Goal: Transaction & Acquisition: Book appointment/travel/reservation

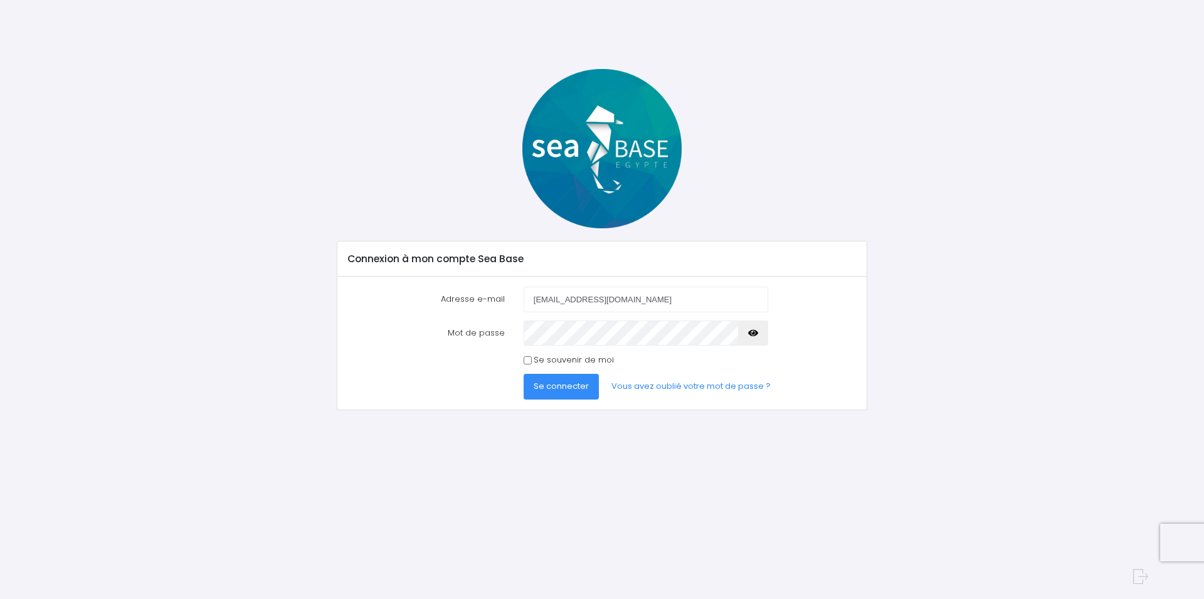
type input "[EMAIL_ADDRESS][DOMAIN_NAME]"
click at [524, 374] on button "Se connecter" at bounding box center [561, 386] width 75 height 25
click at [530, 358] on input "Se souvenir de moi" at bounding box center [528, 360] width 8 height 8
checkbox input "true"
click at [559, 389] on span "Se connecter" at bounding box center [561, 386] width 55 height 12
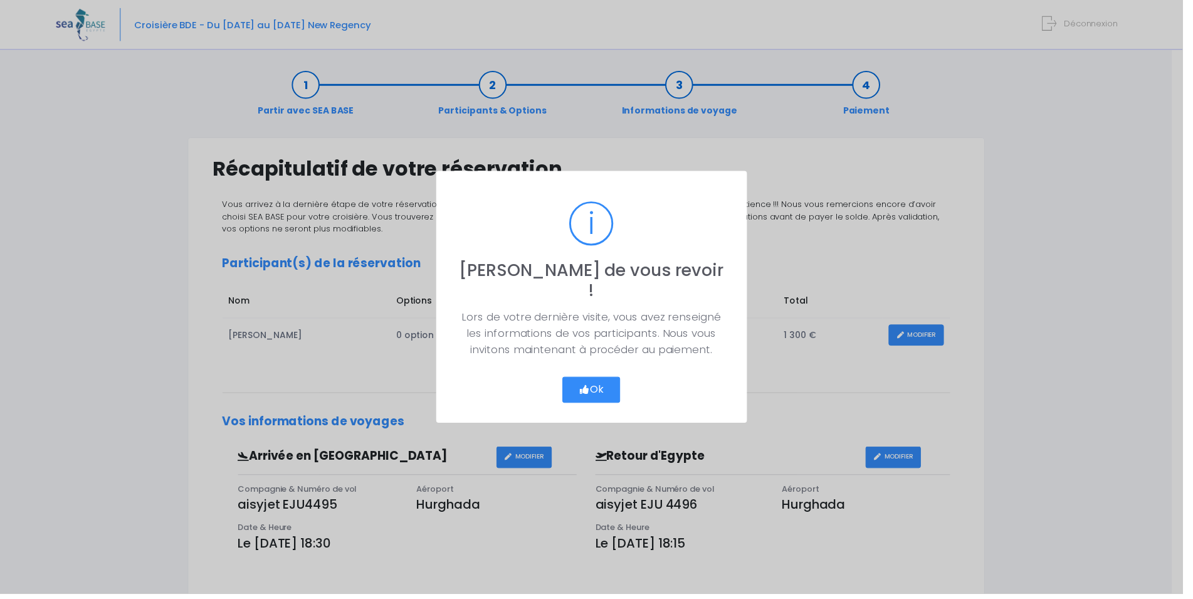
click at [611, 384] on button "Ok" at bounding box center [596, 393] width 59 height 26
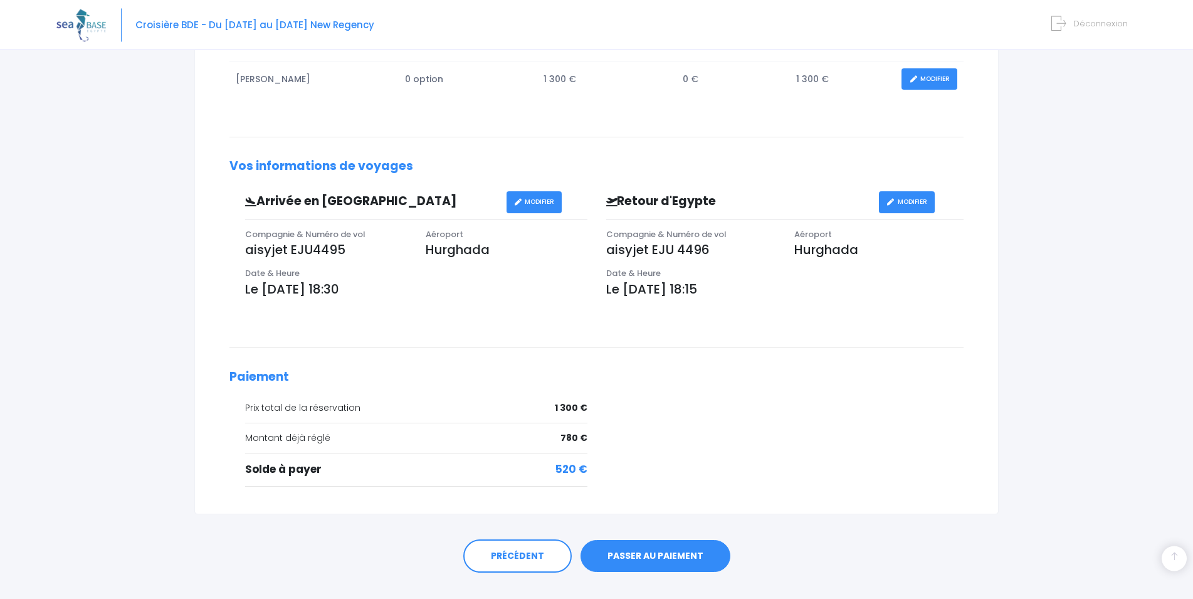
scroll to position [283, 0]
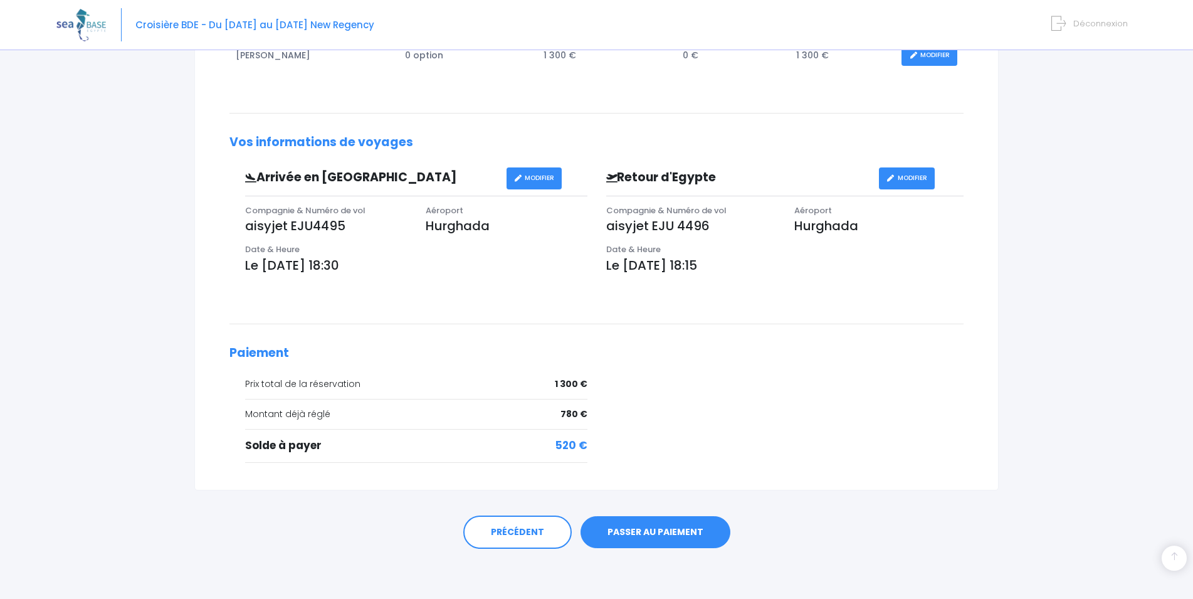
click at [653, 527] on link "PASSER AU PAIEMENT" at bounding box center [656, 532] width 150 height 33
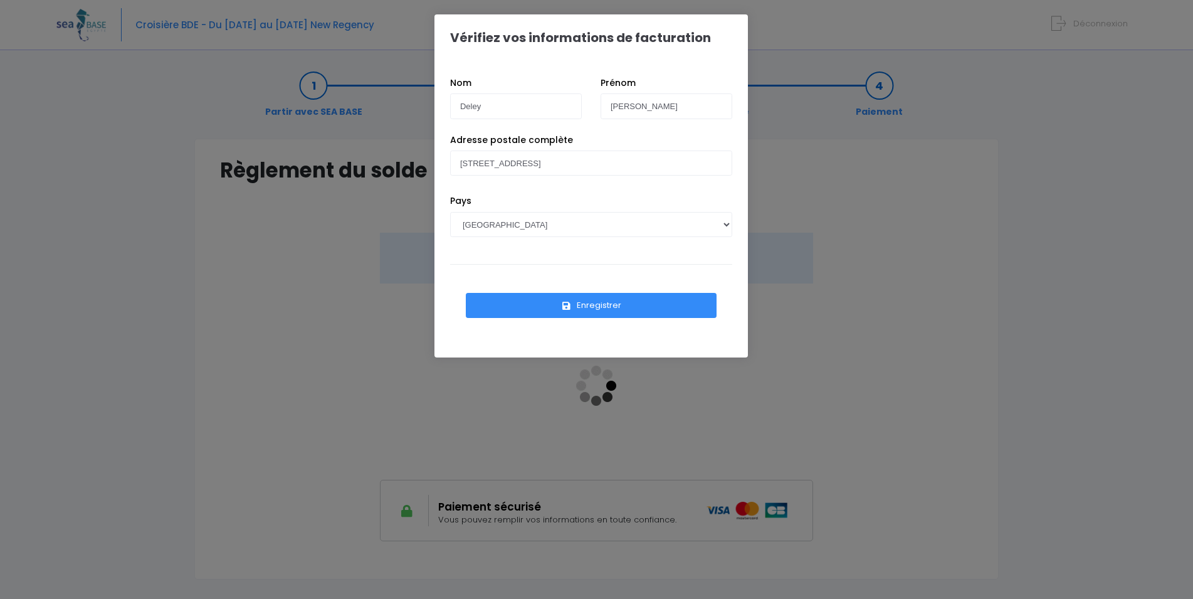
click at [604, 301] on button "Enregistrer" at bounding box center [591, 305] width 251 height 25
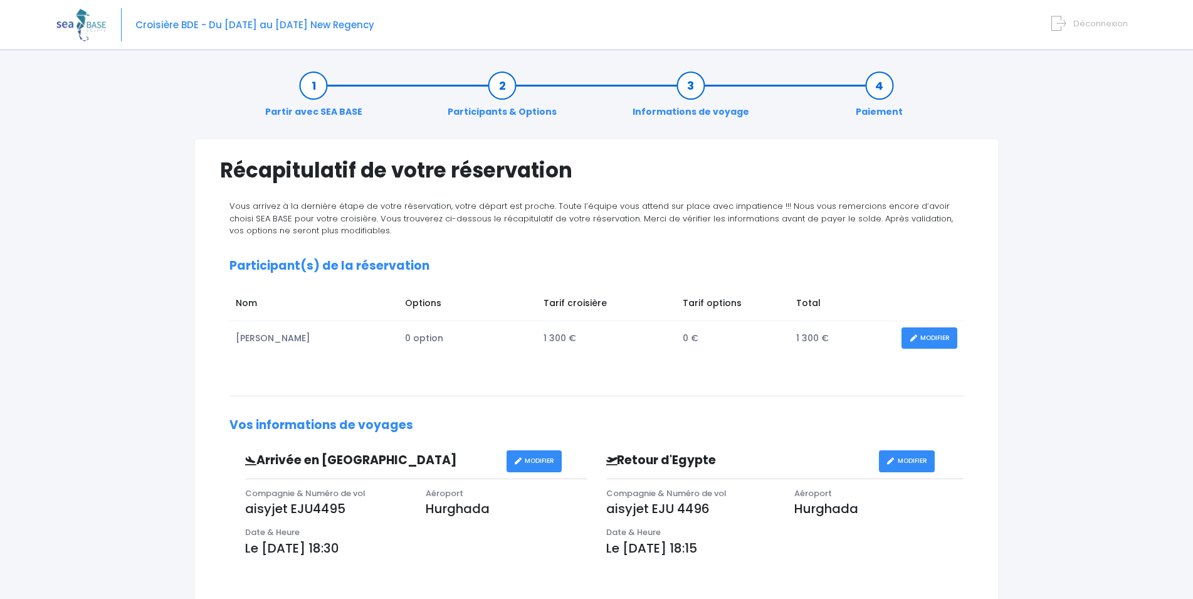
click at [1083, 24] on span "Déconnexion" at bounding box center [1100, 24] width 55 height 12
